Goal: Information Seeking & Learning: Learn about a topic

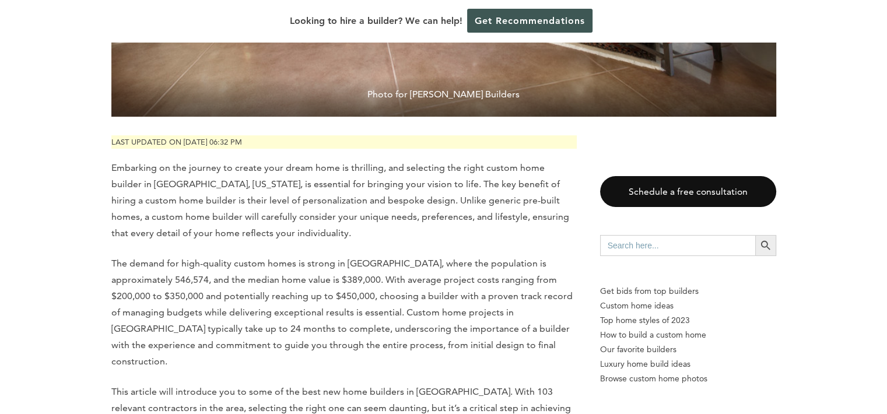
scroll to position [507, 0]
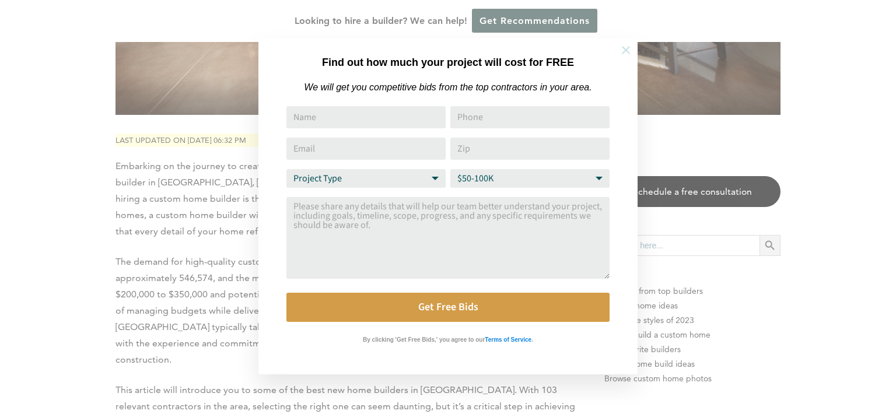
click at [620, 49] on icon at bounding box center [625, 50] width 13 height 13
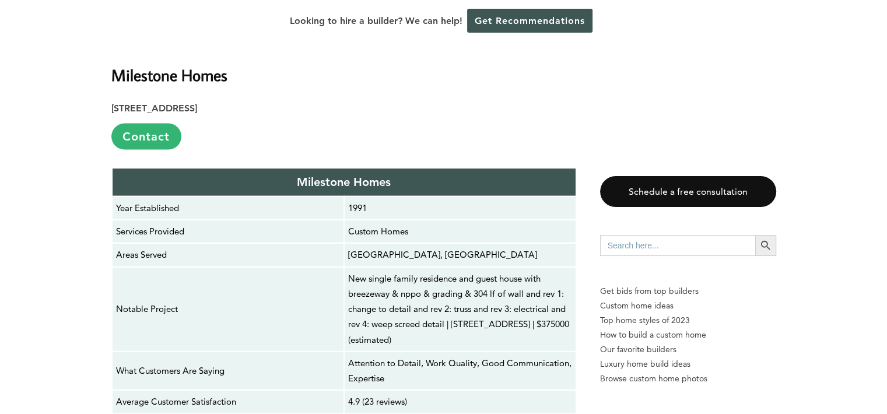
scroll to position [2419, 0]
drag, startPoint x: 422, startPoint y: 250, endPoint x: 453, endPoint y: 230, distance: 36.7
click at [453, 271] on p "New single family residence and guest house with breezeway & nppo & grading & 3…" at bounding box center [460, 309] width 224 height 76
copy p "[STREET_ADDRESS]"
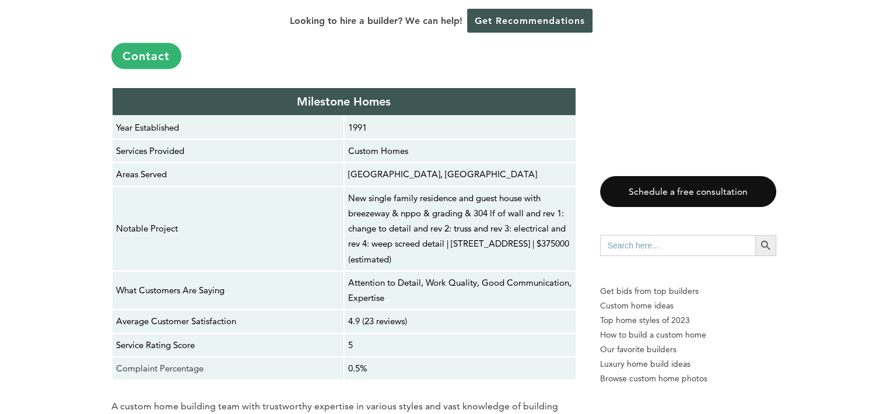
scroll to position [2498, 0]
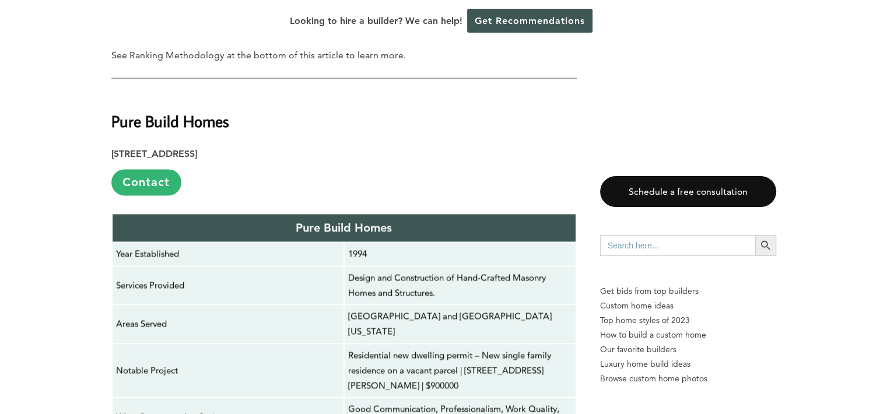
scroll to position [1622, 0]
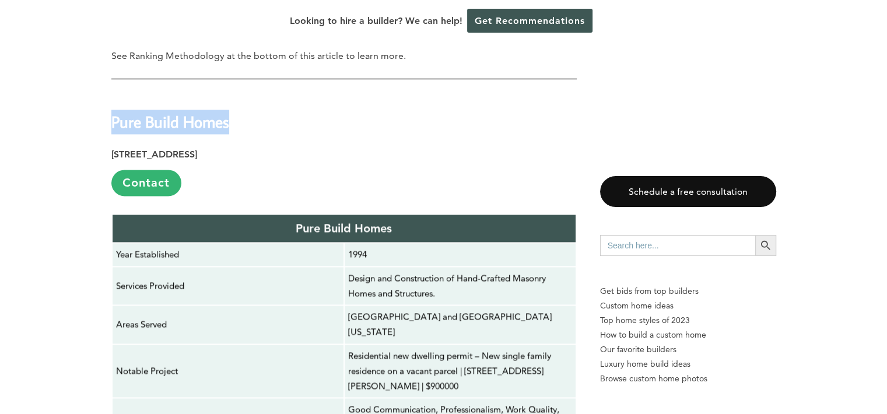
drag, startPoint x: 236, startPoint y: 73, endPoint x: 112, endPoint y: 66, distance: 123.8
click at [112, 93] on h2 "Pure Build Homes" at bounding box center [343, 113] width 465 height 40
copy strong "Pure Build Homes"
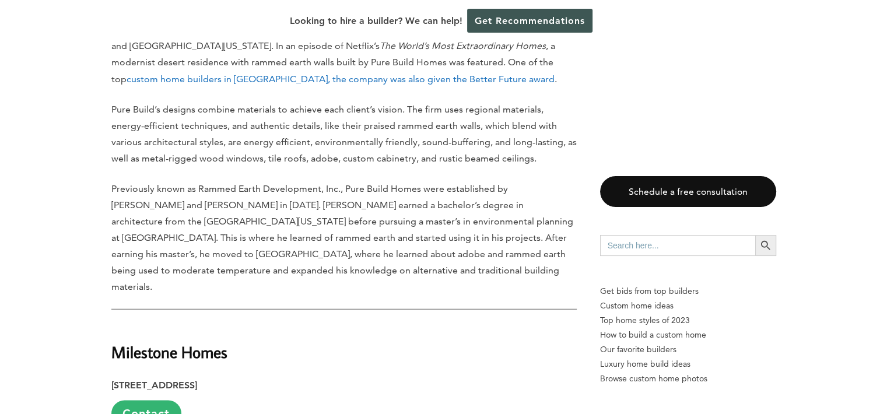
scroll to position [2145, 0]
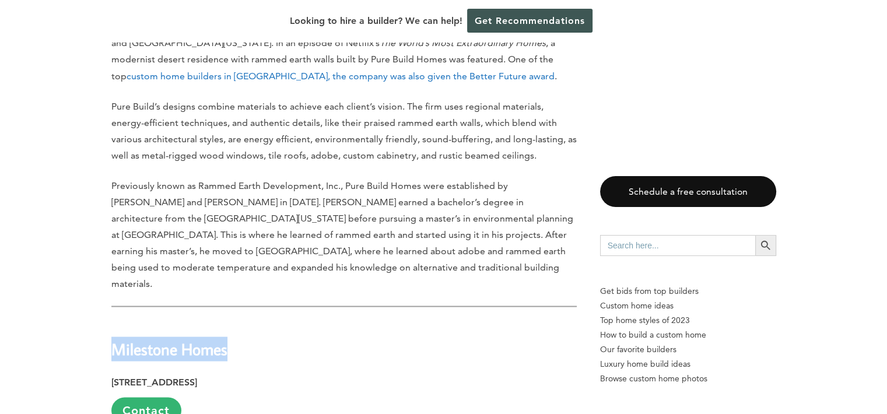
drag, startPoint x: 240, startPoint y: 268, endPoint x: 110, endPoint y: 250, distance: 131.3
copy strong "Milestone Homes"
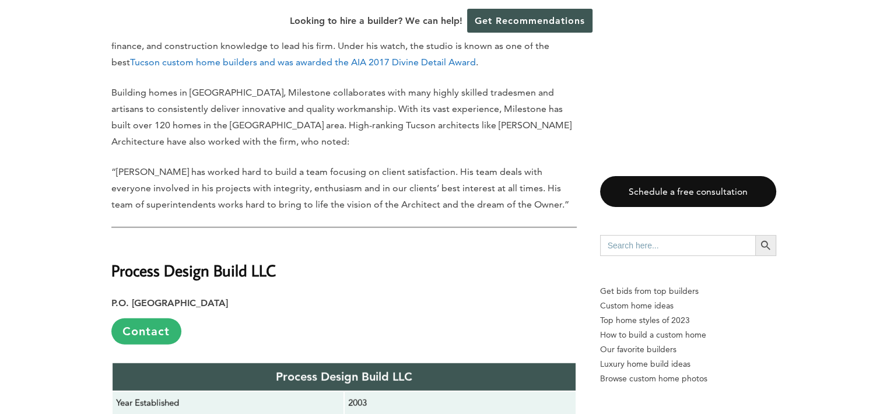
scroll to position [2942, 0]
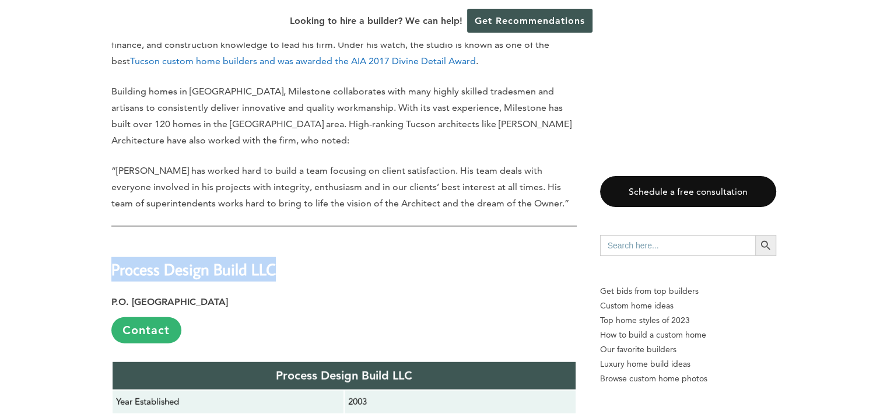
drag, startPoint x: 285, startPoint y: 183, endPoint x: 112, endPoint y: 159, distance: 174.3
click at [112, 241] on h2 "Process Design Build LLC" at bounding box center [343, 261] width 465 height 40
copy strong "Process Design Build LLC"
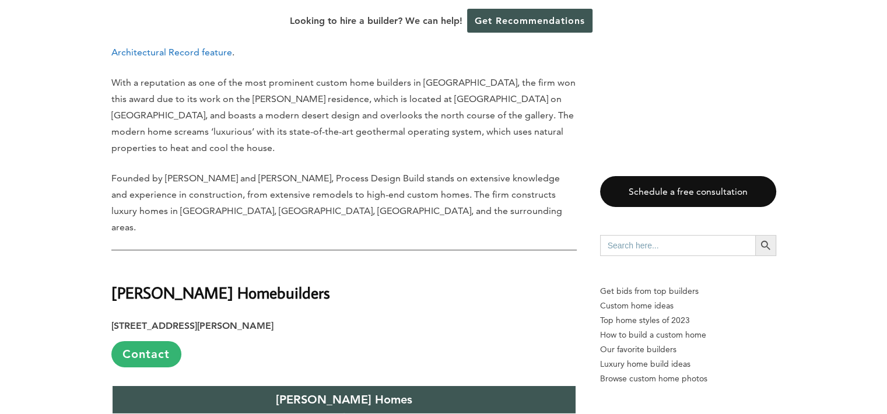
scroll to position [3576, 0]
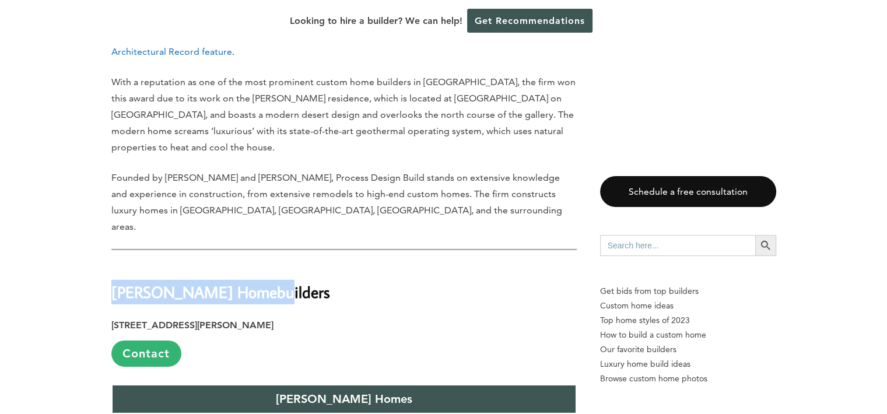
drag, startPoint x: 267, startPoint y: 151, endPoint x: 112, endPoint y: 141, distance: 155.5
click at [112, 264] on h2 "[PERSON_NAME] Homebuilders" at bounding box center [343, 284] width 465 height 40
copy strong "[PERSON_NAME] Homebuilders"
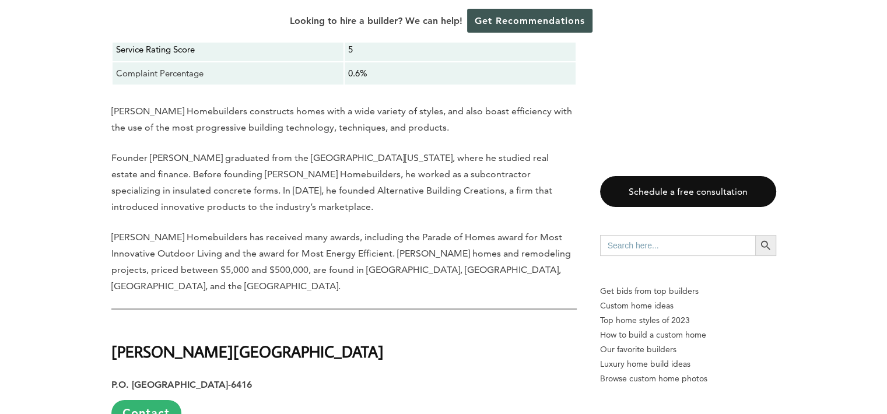
scroll to position [4147, 0]
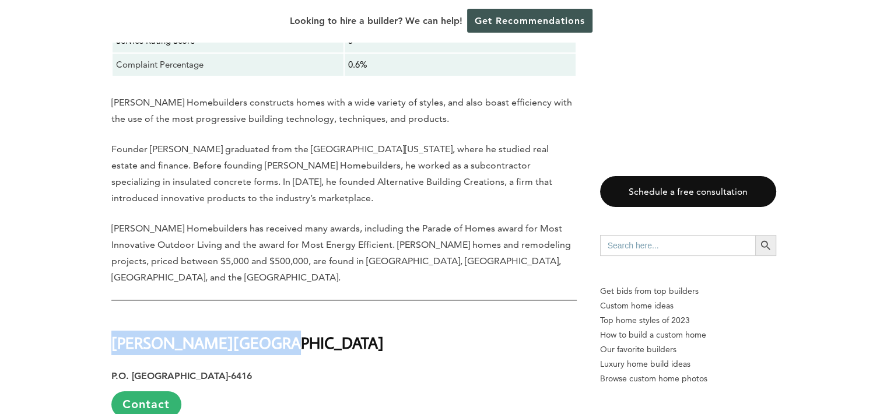
drag, startPoint x: 258, startPoint y: 184, endPoint x: 108, endPoint y: 169, distance: 150.6
copy strong "[PERSON_NAME][GEOGRAPHIC_DATA]"
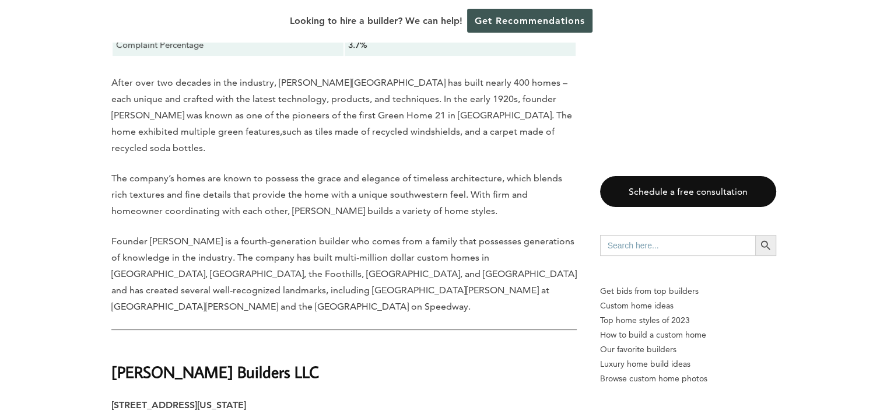
scroll to position [4788, 0]
drag, startPoint x: 247, startPoint y: 171, endPoint x: 113, endPoint y: 160, distance: 134.6
click at [113, 345] on h2 "[PERSON_NAME] Builders LLC" at bounding box center [343, 365] width 465 height 40
copy strong "[PERSON_NAME] Builders LLC"
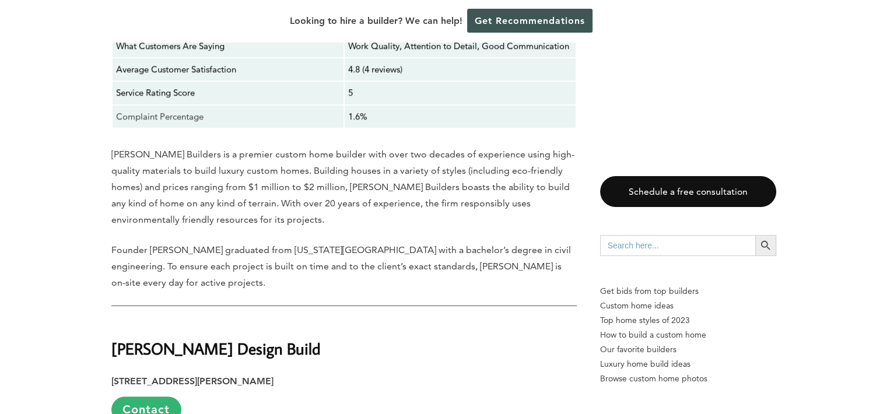
scroll to position [5388, 0]
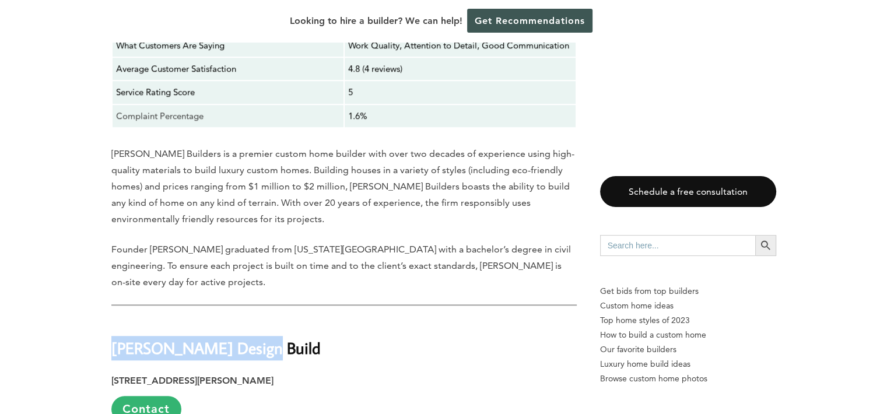
drag, startPoint x: 272, startPoint y: 108, endPoint x: 108, endPoint y: 114, distance: 164.6
copy strong "[PERSON_NAME] Design Build"
